Goal: Information Seeking & Learning: Learn about a topic

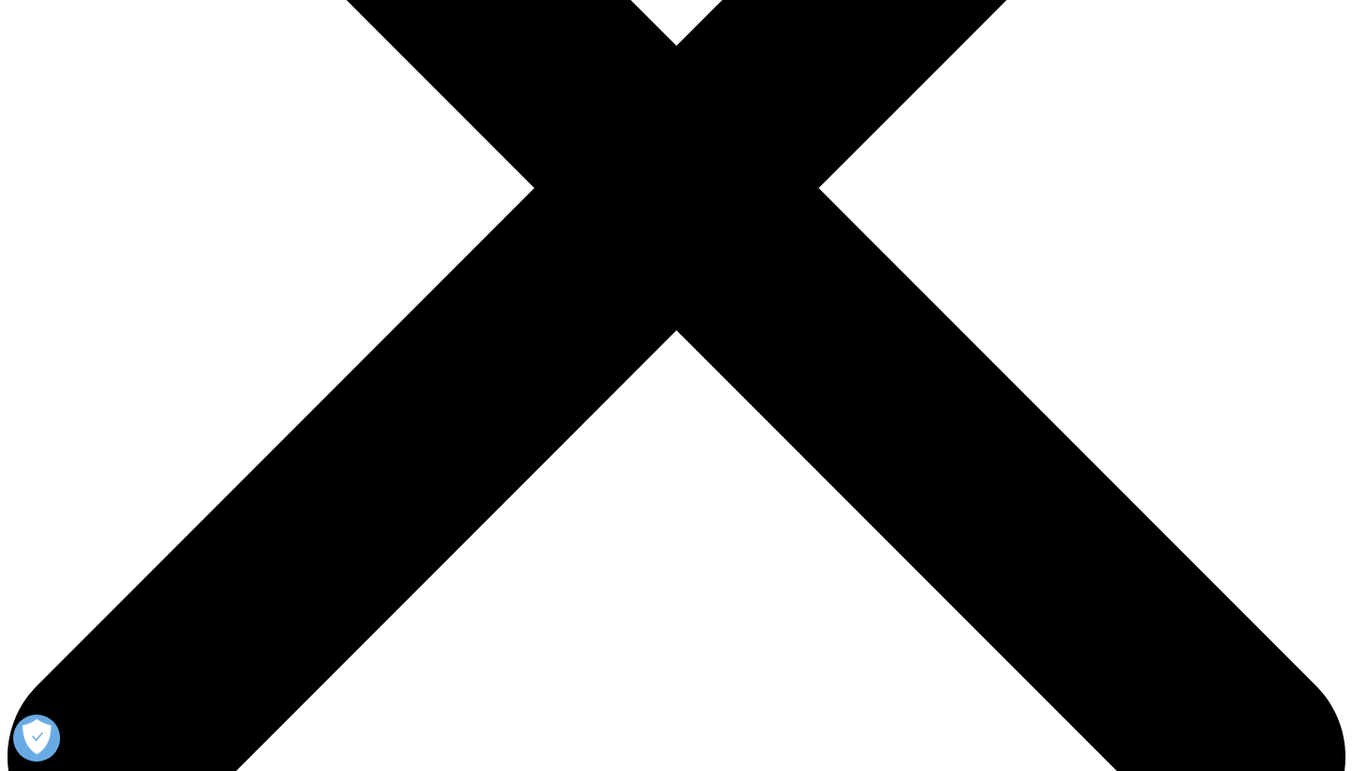
scroll to position [512, 0]
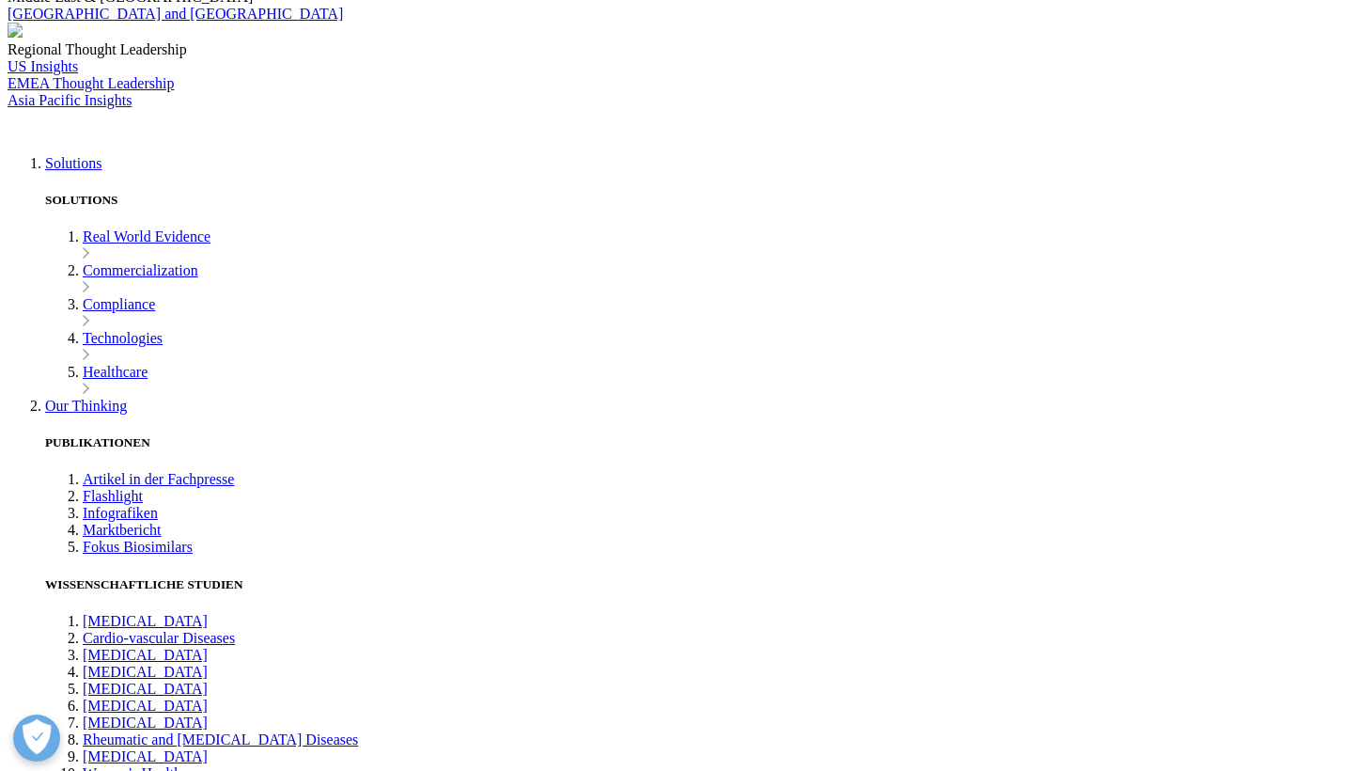
scroll to position [341, 0]
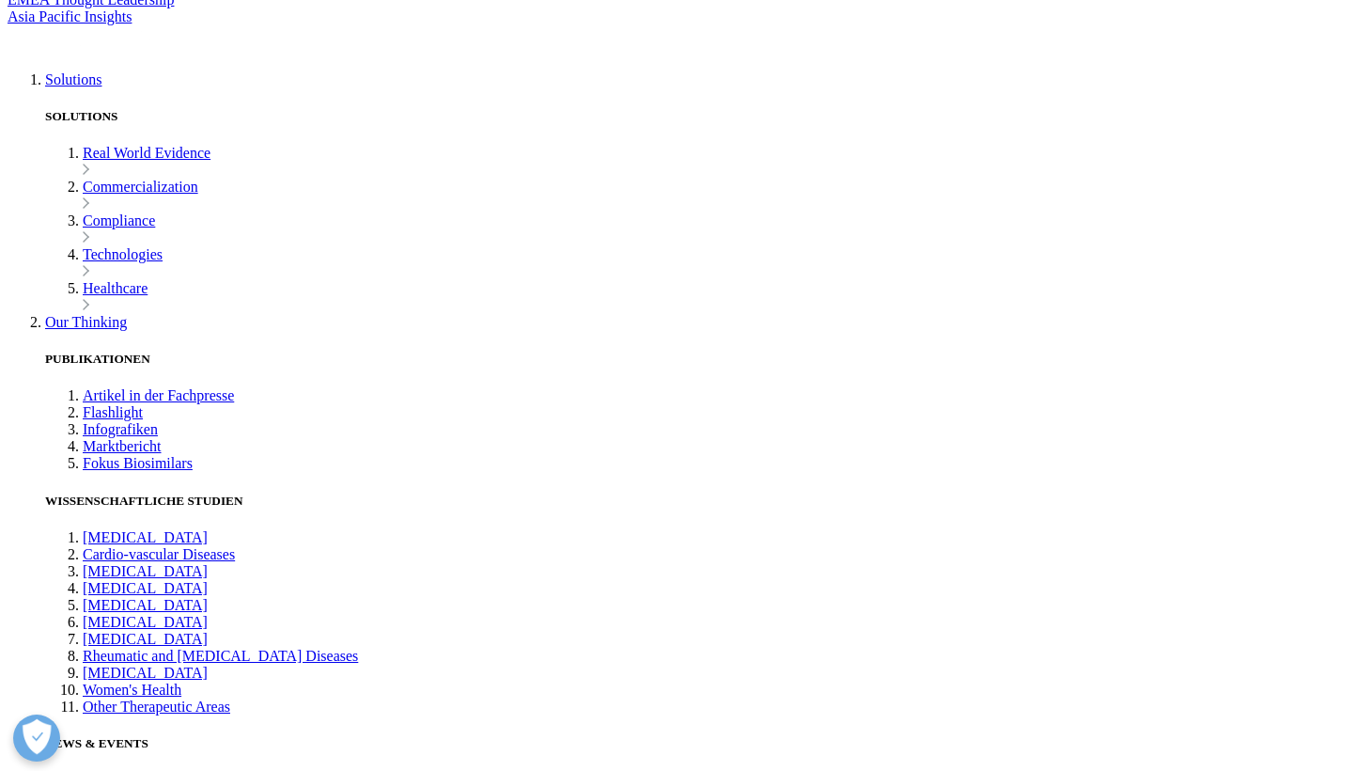
scroll to position [425, 0]
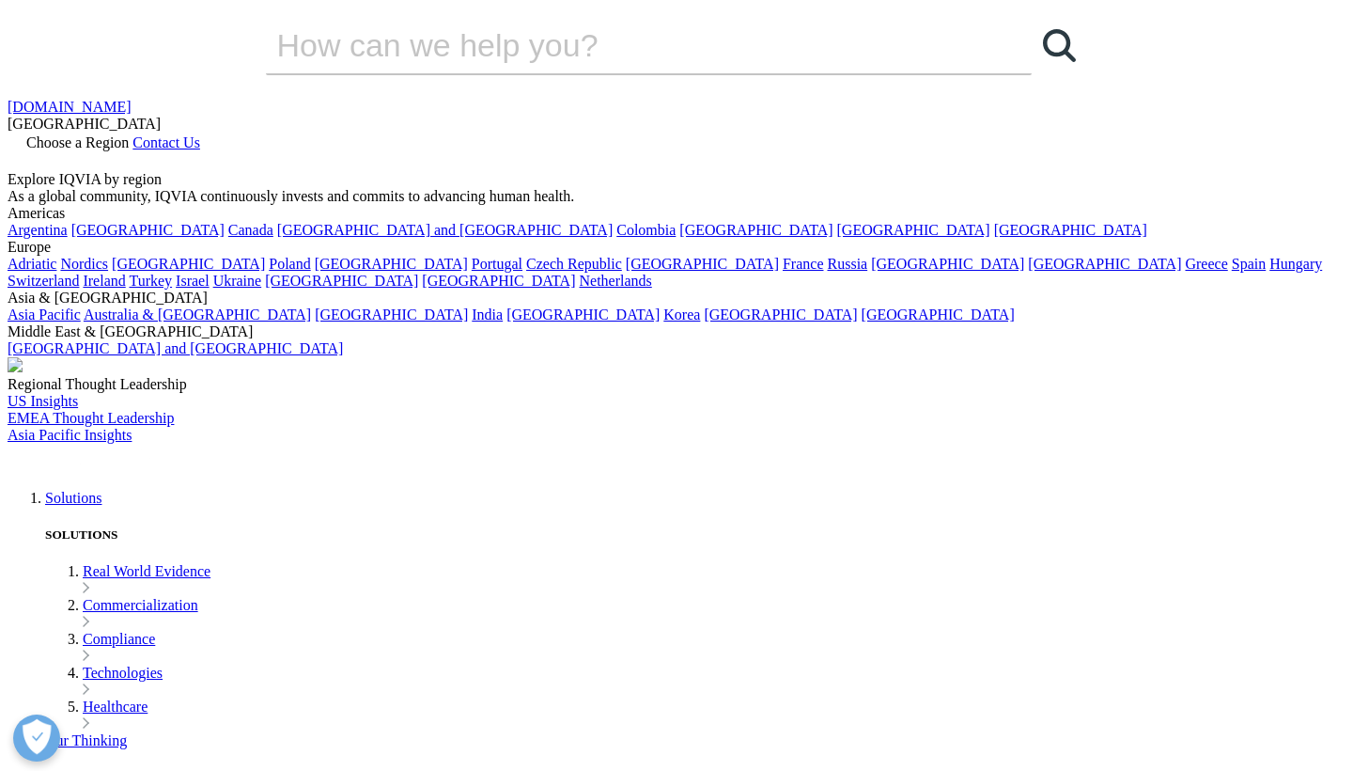
scroll to position [0, 0]
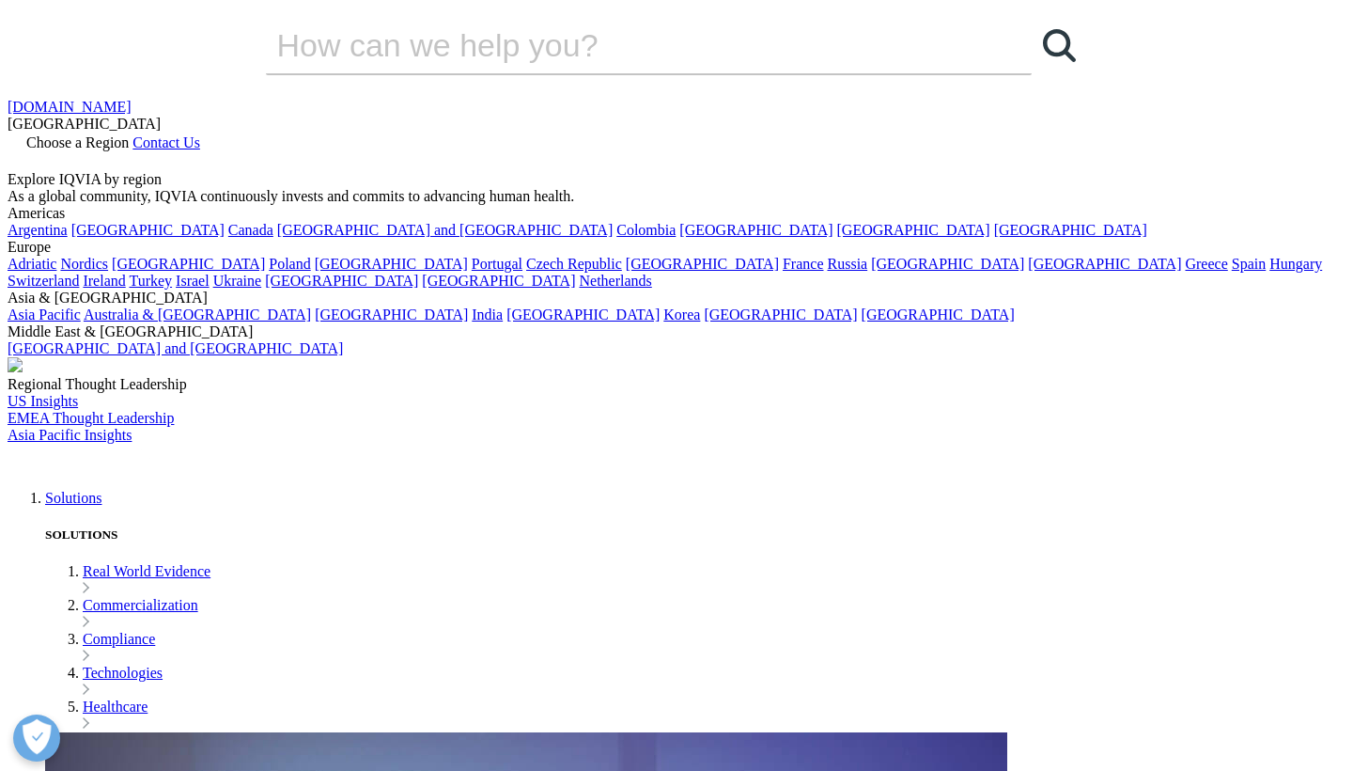
click at [158, 444] on img at bounding box center [83, 457] width 150 height 27
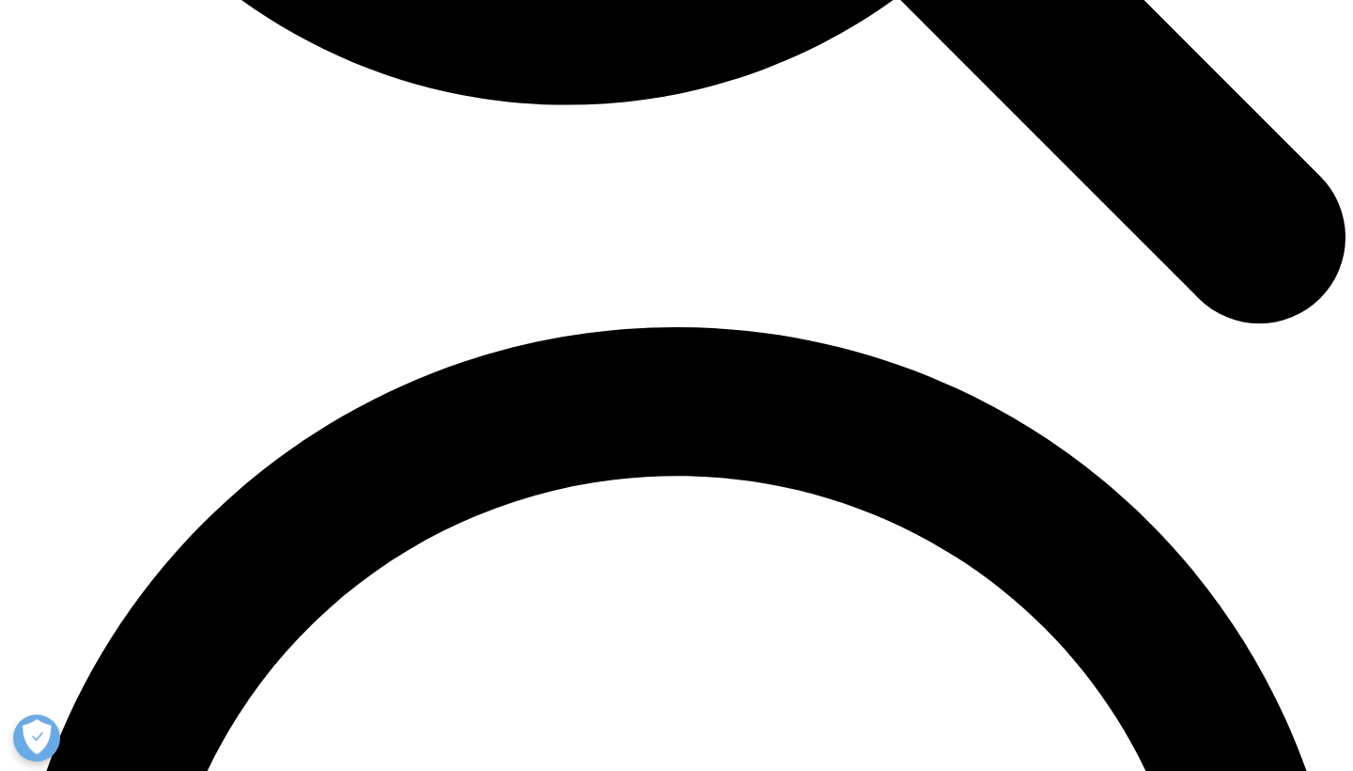
scroll to position [2382, 0]
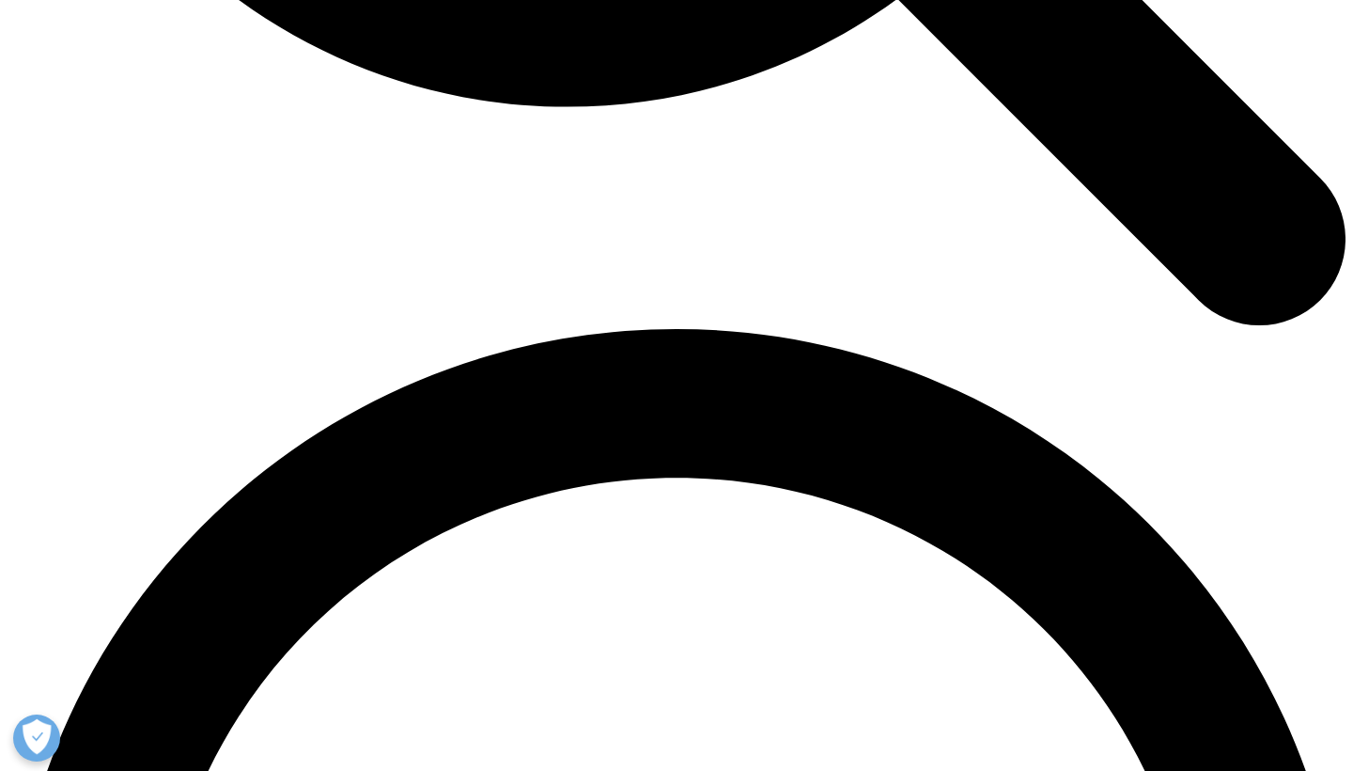
checkbox input "true"
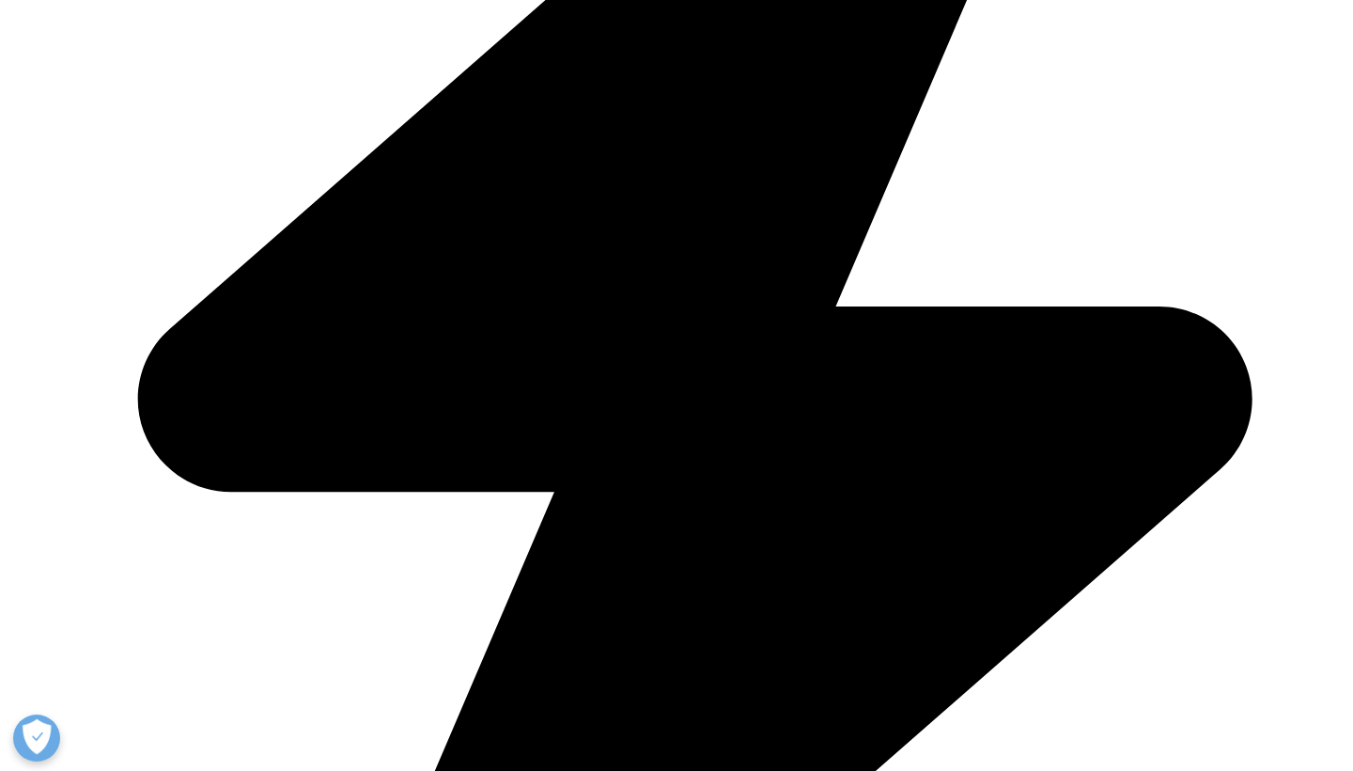
scroll to position [1347, 0]
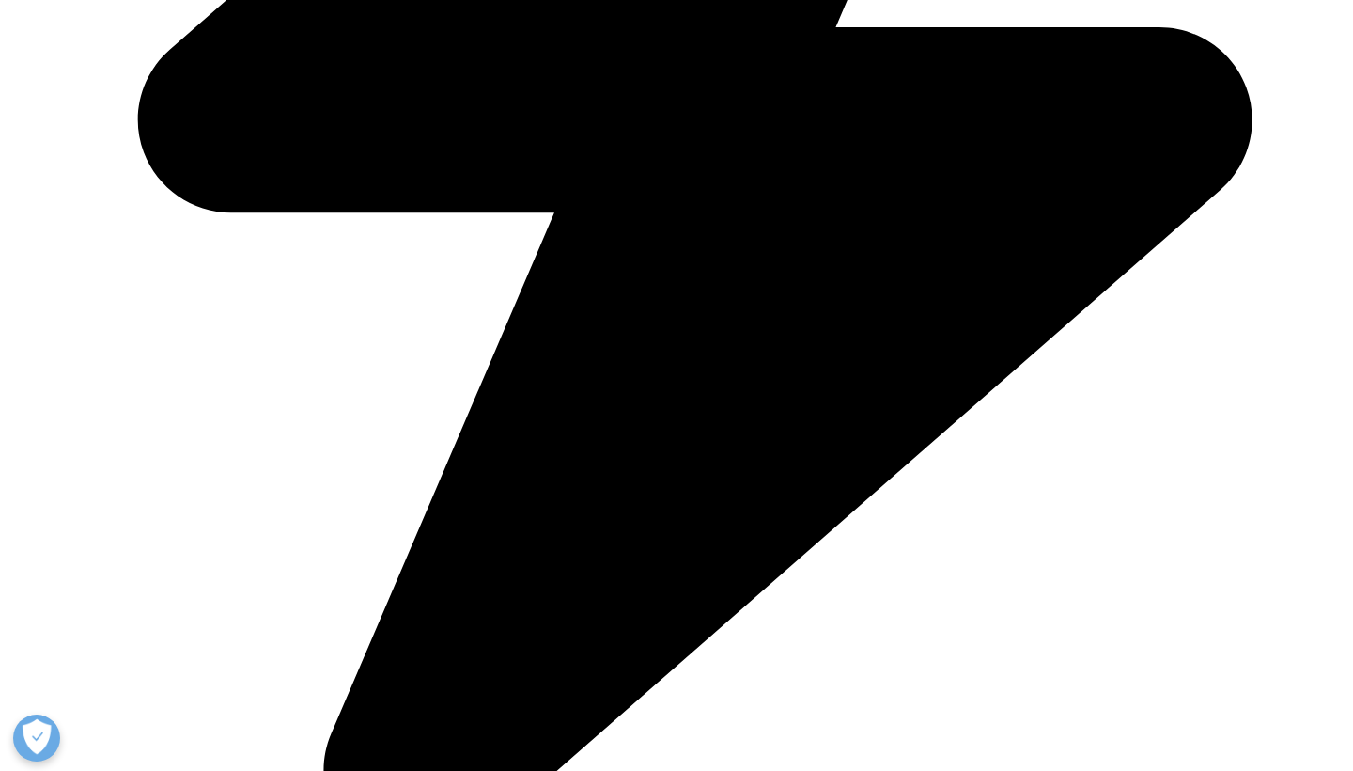
scroll to position [1623, 0]
